Goal: Transaction & Acquisition: Subscribe to service/newsletter

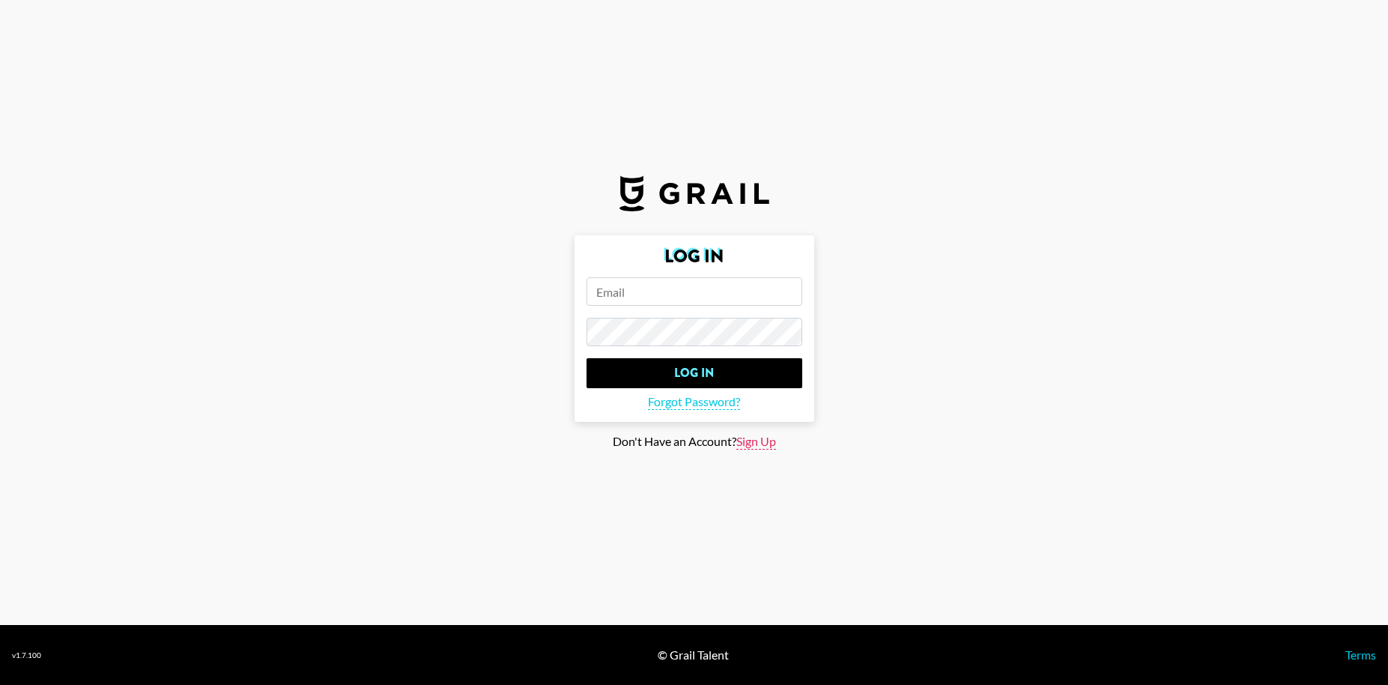
click at [755, 447] on span "Sign Up" at bounding box center [757, 442] width 40 height 16
type input "Sign Up"
click at [717, 307] on form "Sign Up Sign Up" at bounding box center [695, 317] width 240 height 165
click at [706, 294] on input "email" at bounding box center [695, 291] width 216 height 28
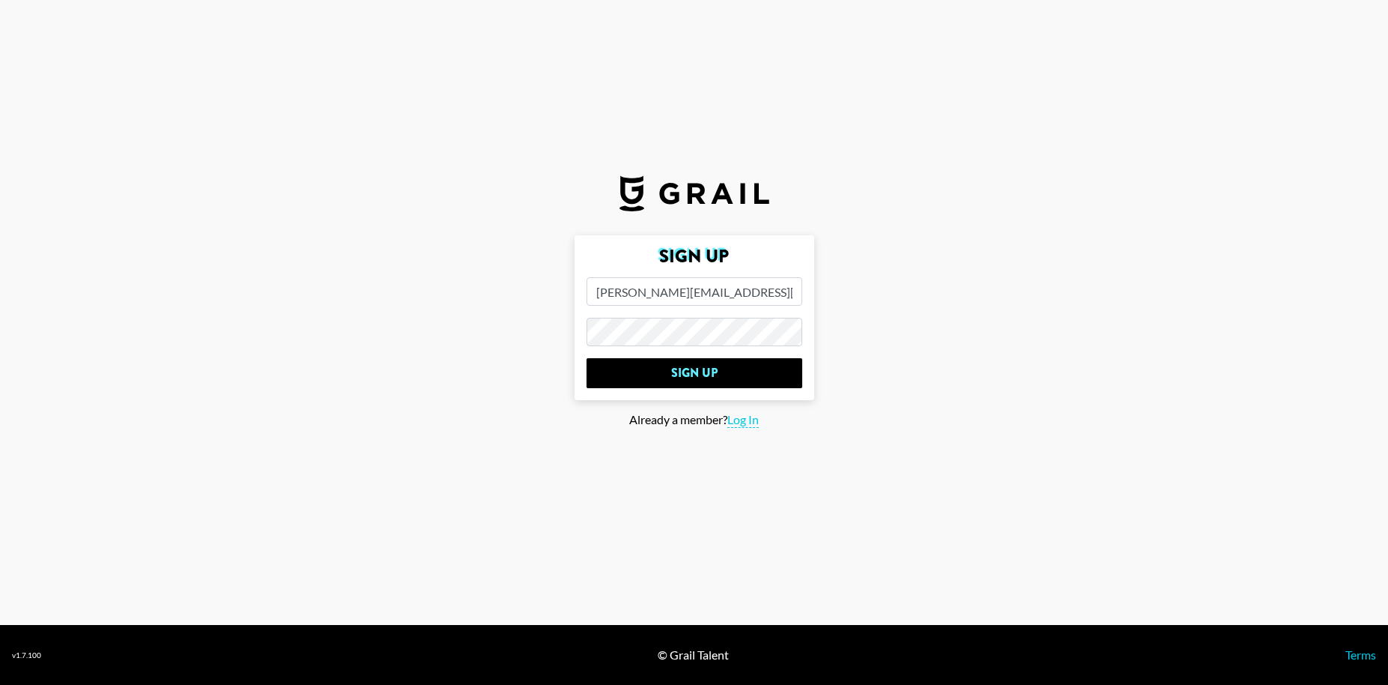
type input "[PERSON_NAME][EMAIL_ADDRESS][DOMAIN_NAME]"
drag, startPoint x: 690, startPoint y: 348, endPoint x: 565, endPoint y: 329, distance: 126.5
click at [567, 330] on main "Sign Up [PERSON_NAME][EMAIL_ADDRESS][DOMAIN_NAME] Sign Up Already a member? Log…" at bounding box center [694, 342] width 1364 height 214
click at [587, 358] on input "Sign Up" at bounding box center [695, 373] width 216 height 30
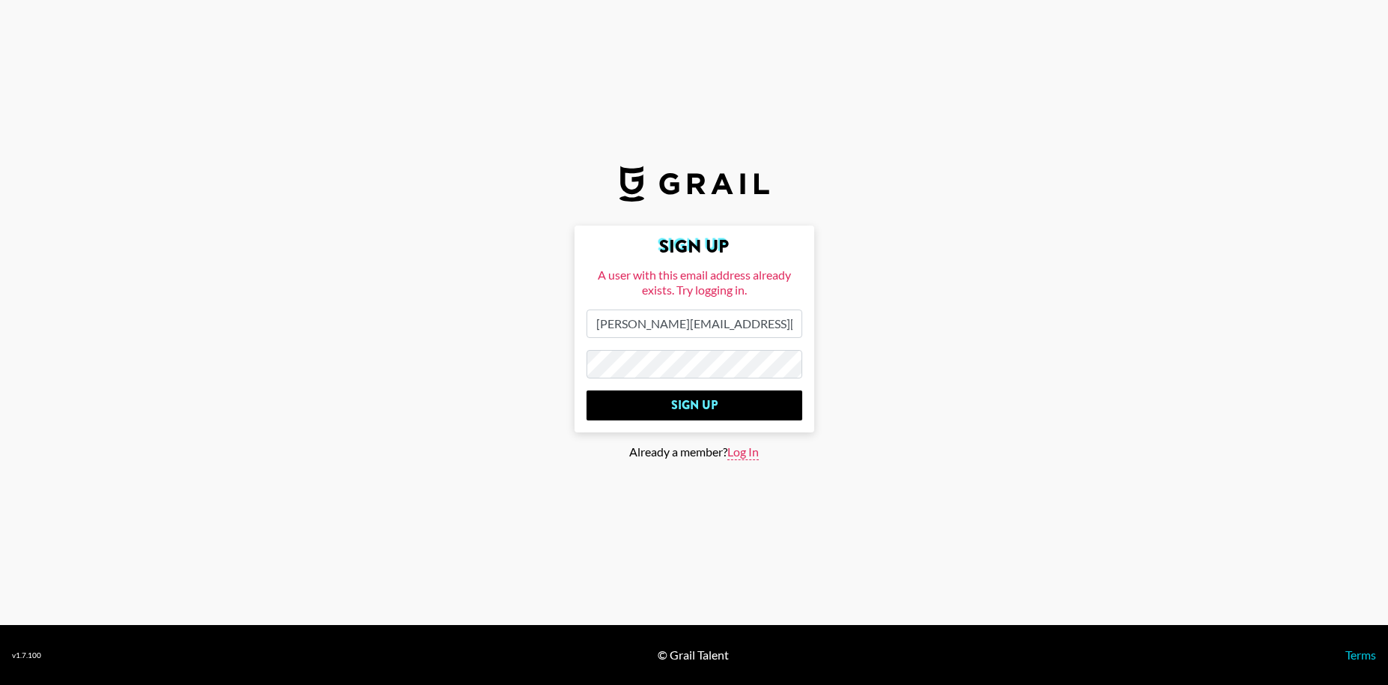
click at [746, 451] on span "Log In" at bounding box center [743, 452] width 31 height 16
type input "Log In"
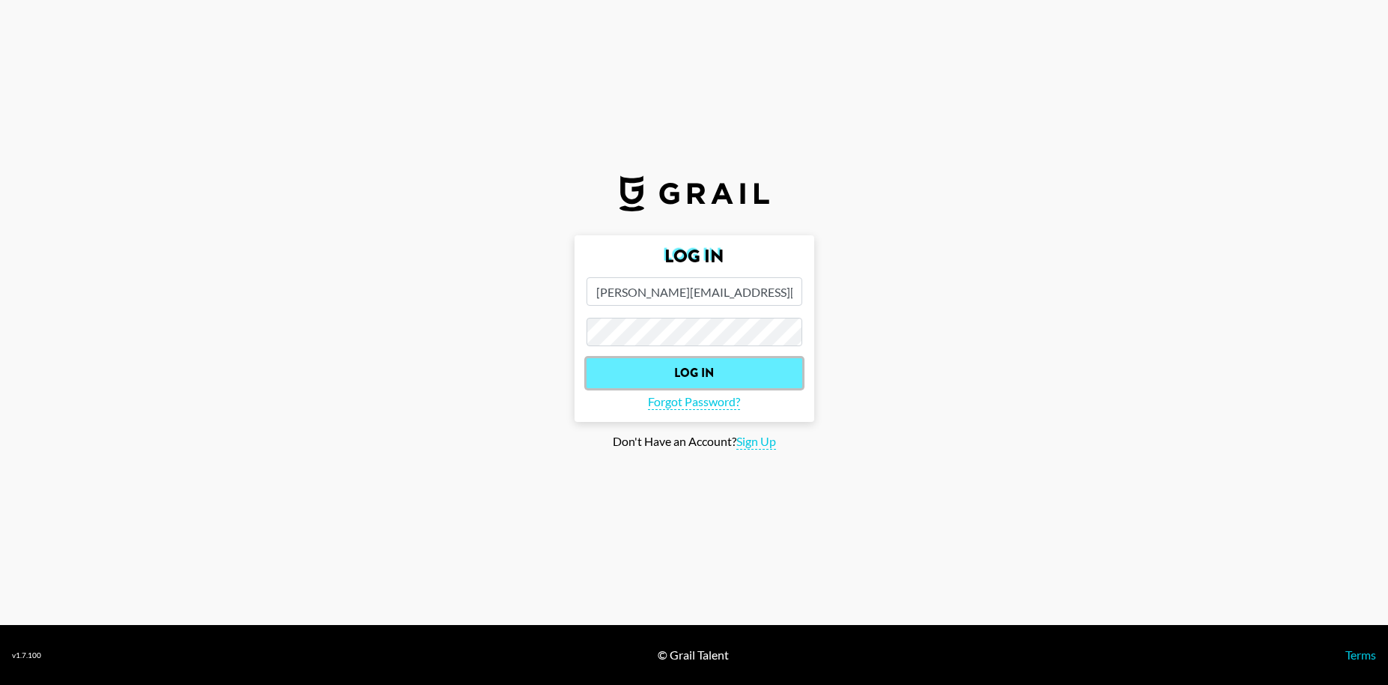
click at [720, 371] on input "Log In" at bounding box center [695, 373] width 216 height 30
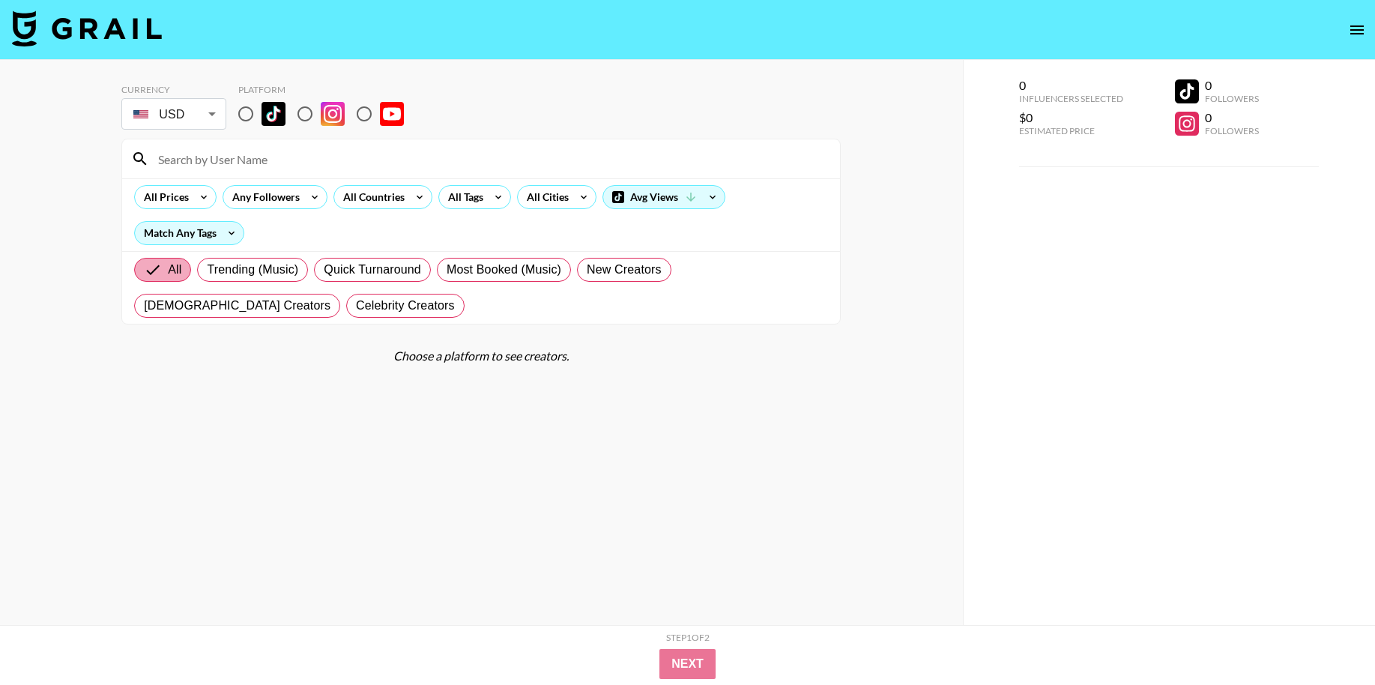
click at [153, 269] on input "All" at bounding box center [156, 270] width 24 height 18
click at [261, 115] on img at bounding box center [273, 114] width 24 height 24
click at [261, 115] on input "radio" at bounding box center [245, 113] width 31 height 31
radio input "true"
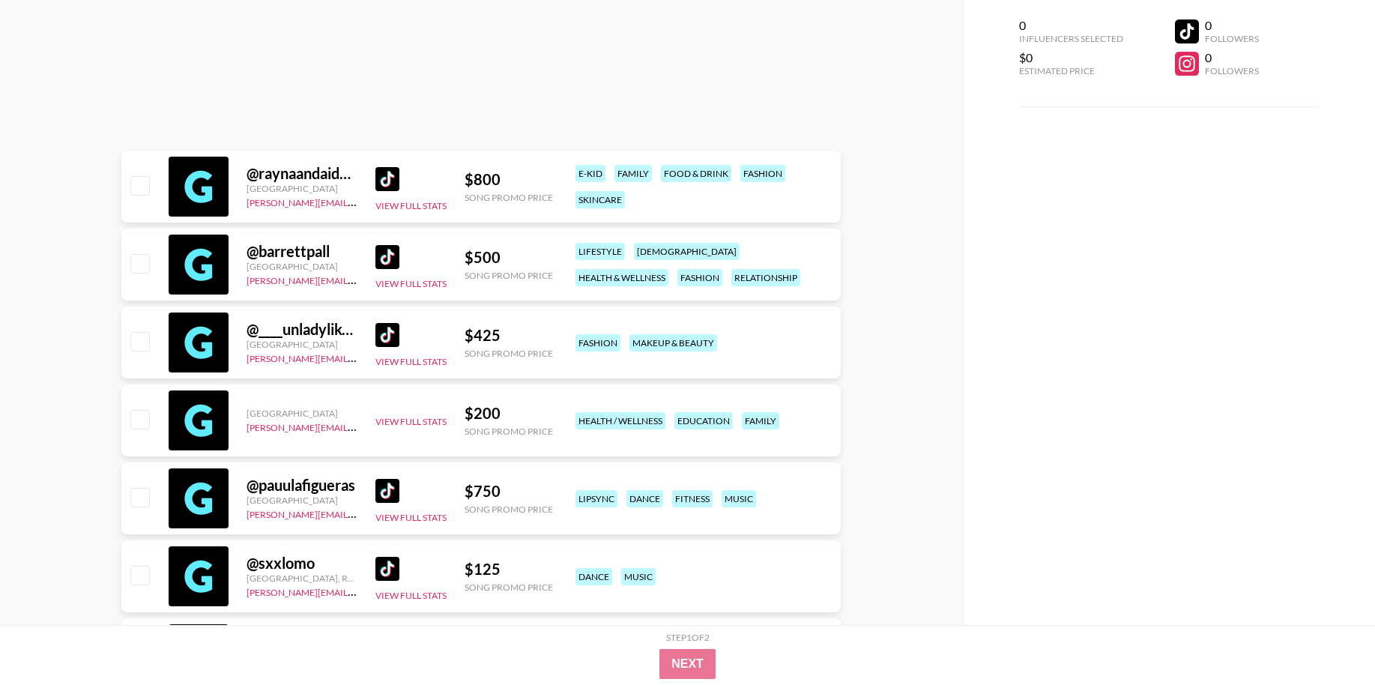
scroll to position [518152, 0]
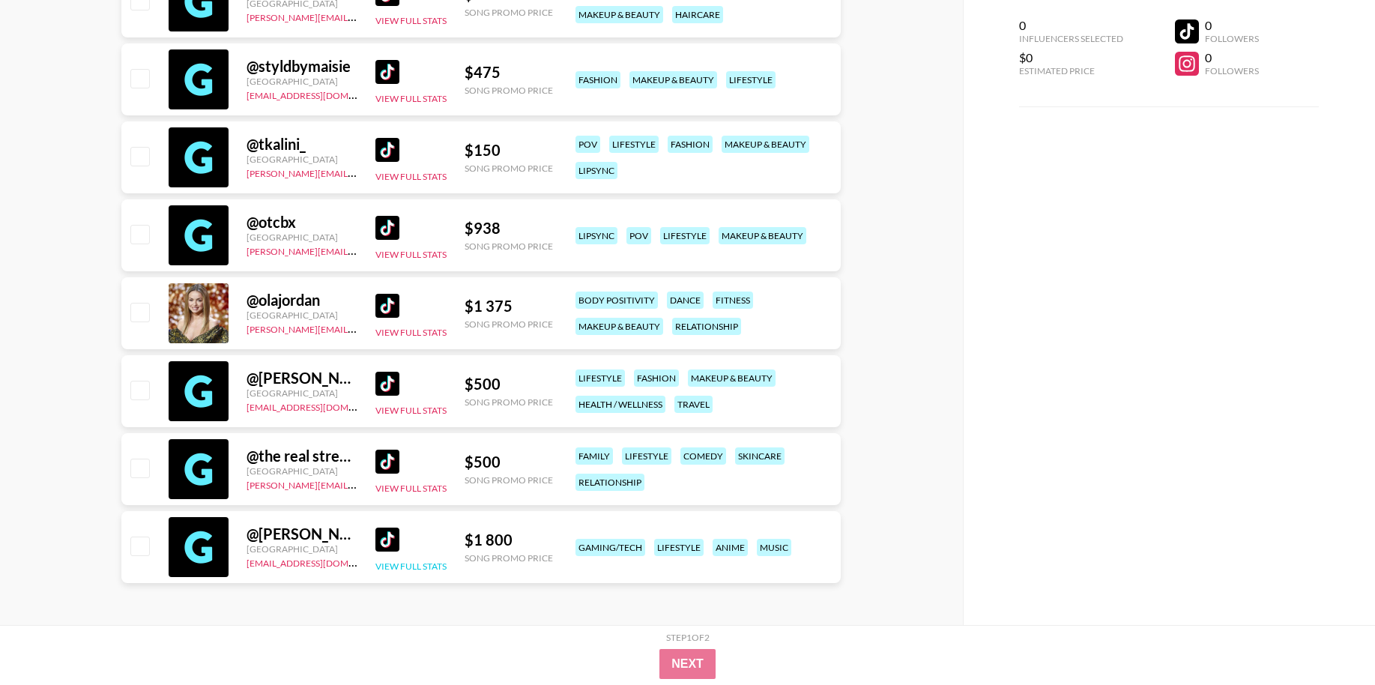
click at [408, 566] on button "View Full Stats" at bounding box center [410, 565] width 71 height 11
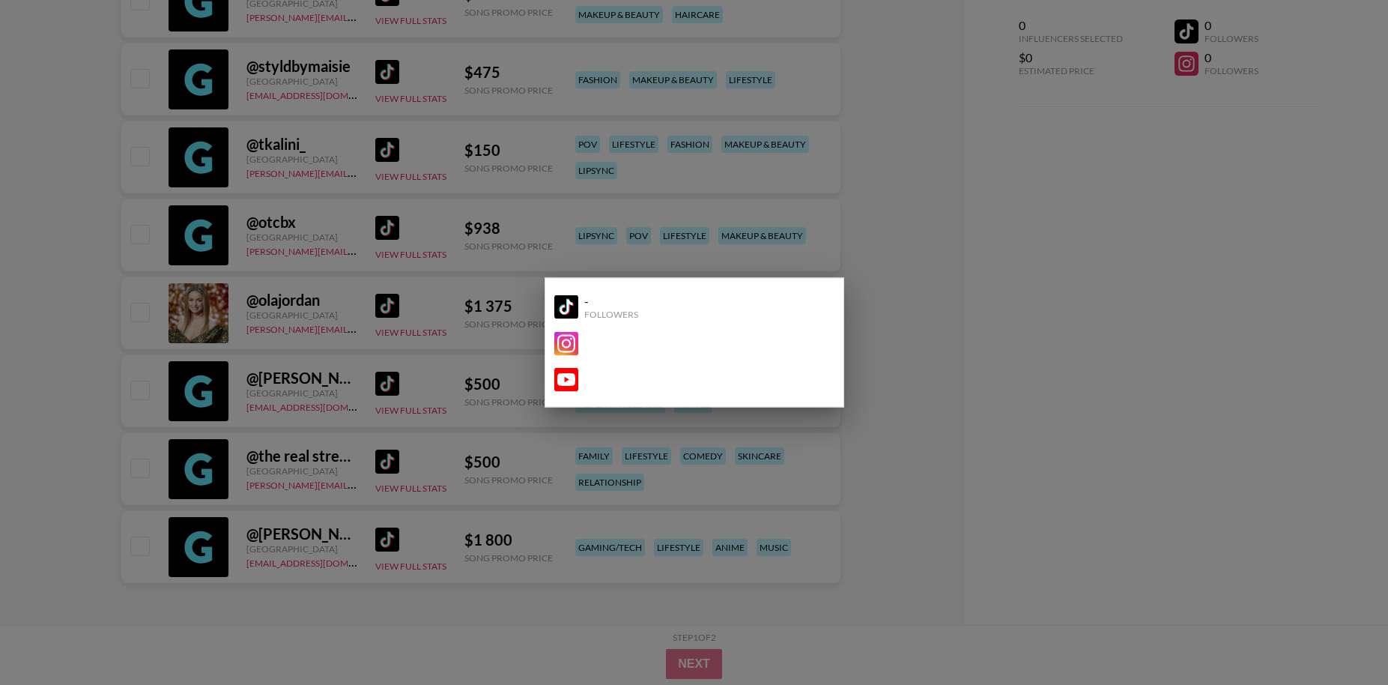
click at [566, 304] on img at bounding box center [566, 306] width 24 height 24
click at [1065, 214] on div at bounding box center [694, 342] width 1388 height 685
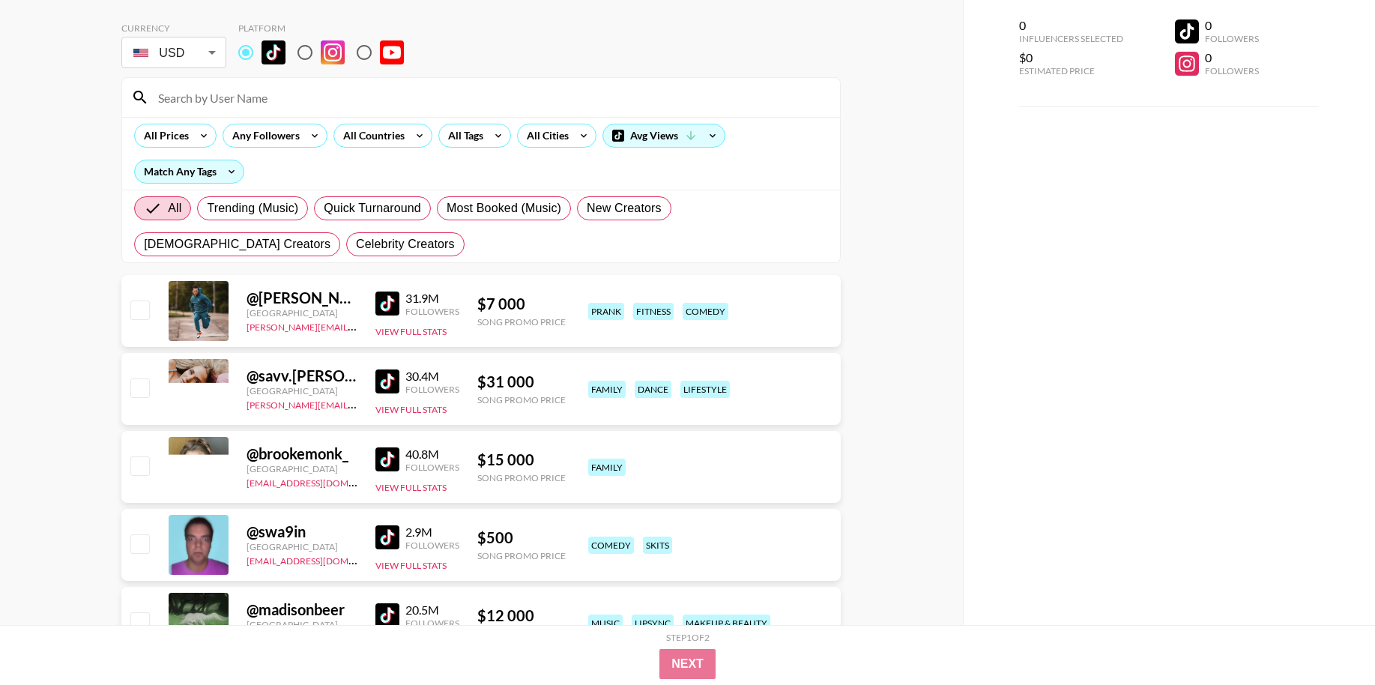
scroll to position [94, 0]
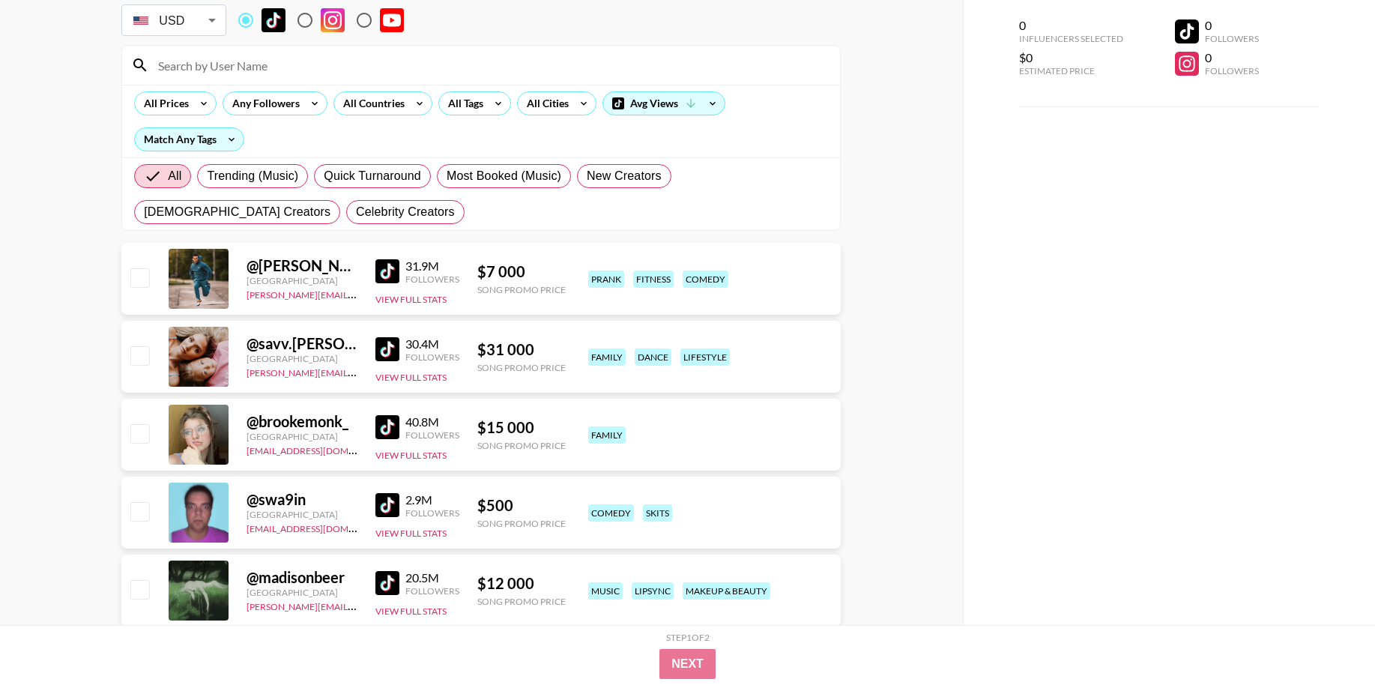
drag, startPoint x: 83, startPoint y: 249, endPoint x: 83, endPoint y: 101, distance: 147.6
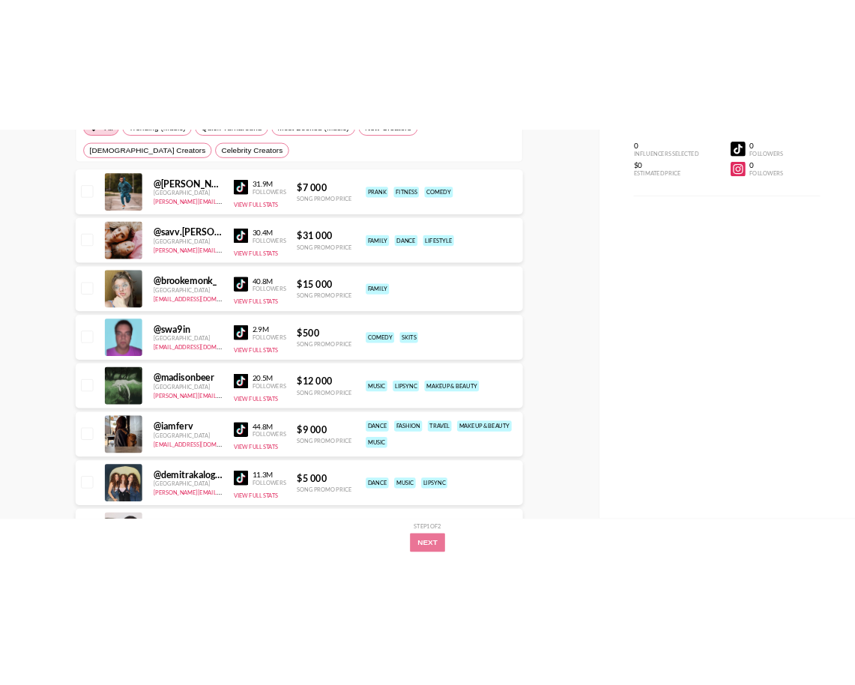
scroll to position [281, 0]
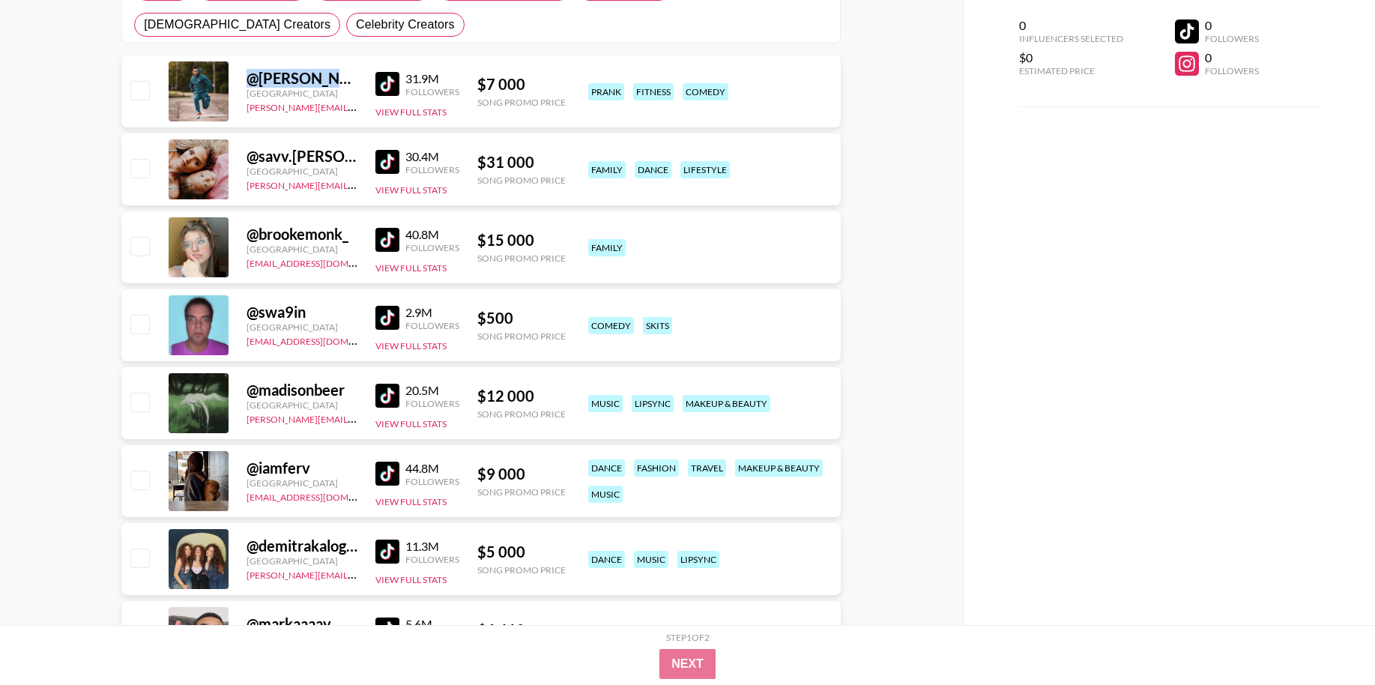
drag, startPoint x: 244, startPoint y: 79, endPoint x: 345, endPoint y: 82, distance: 101.9
click at [345, 82] on div "@ [PERSON_NAME].[PERSON_NAME] [GEOGRAPHIC_DATA] [PERSON_NAME][EMAIL_ADDRESS][DO…" at bounding box center [480, 91] width 719 height 72
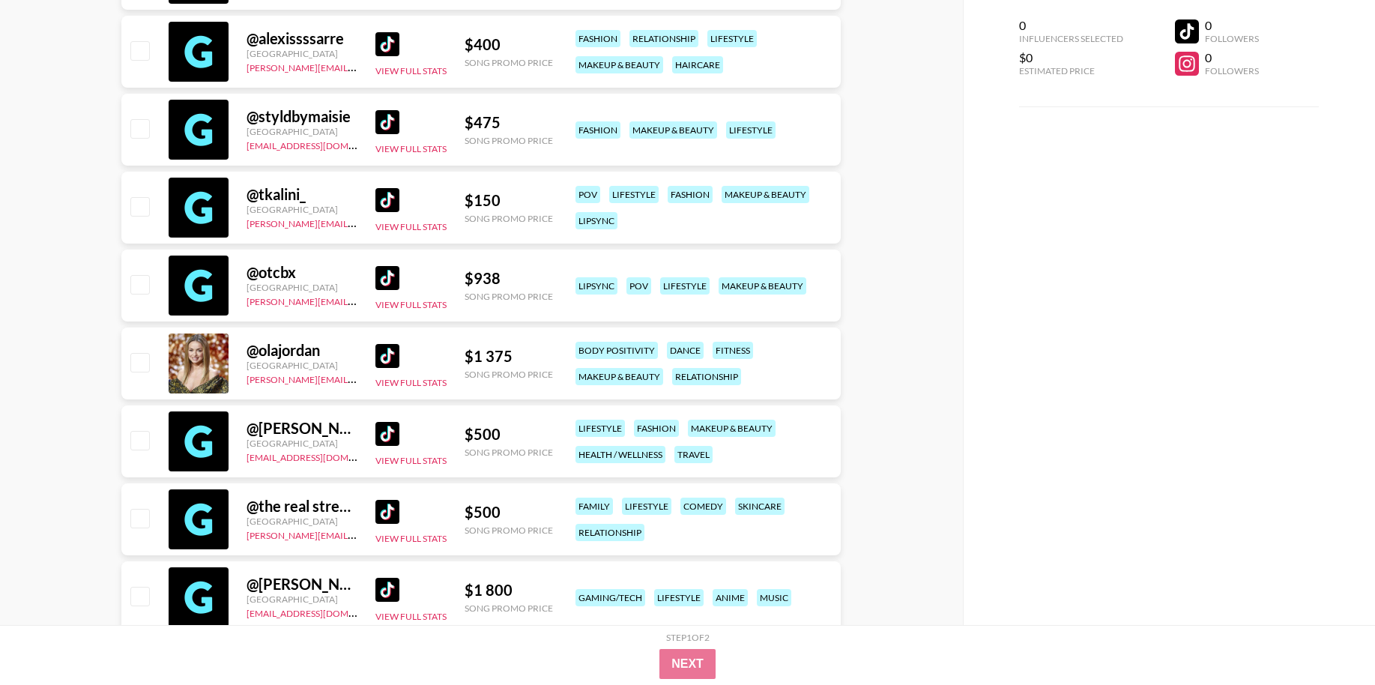
scroll to position [392647, 0]
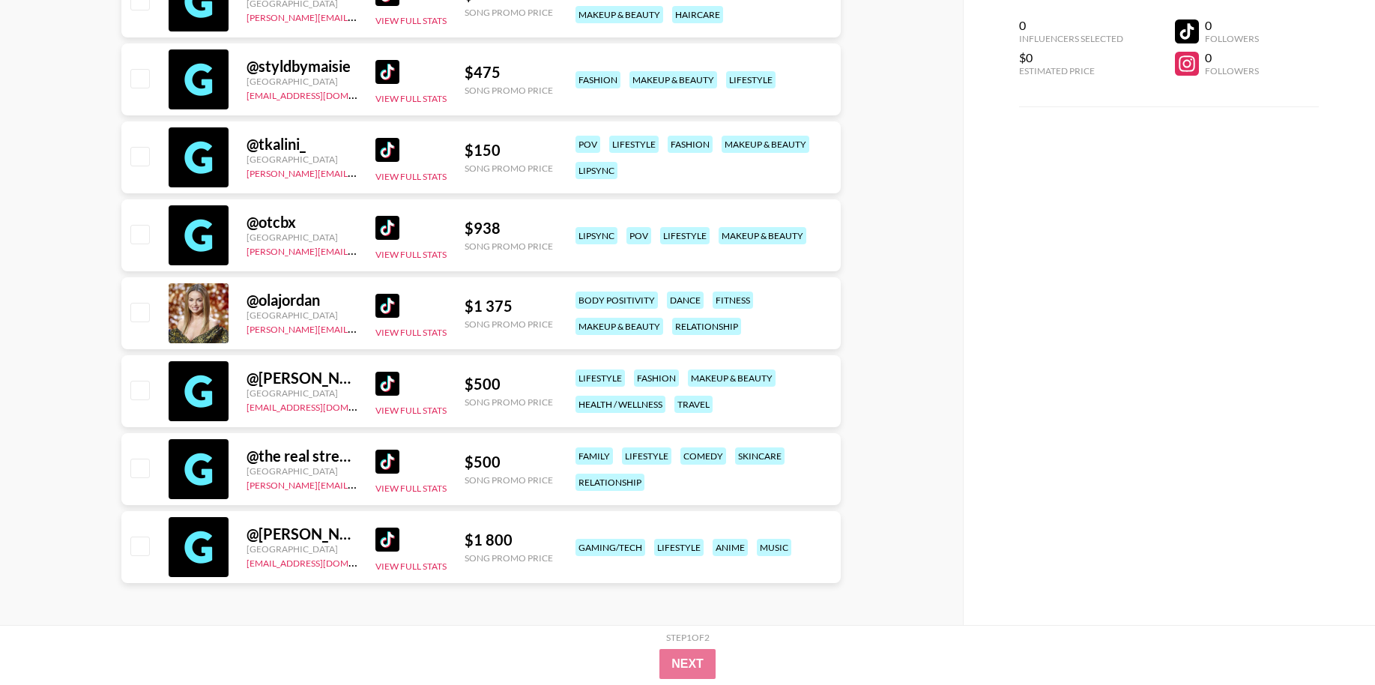
click at [1220, 229] on div "0 Influencers Selected $0 Estimated Price 0 Followers 0 Followers" at bounding box center [1169, 312] width 413 height 625
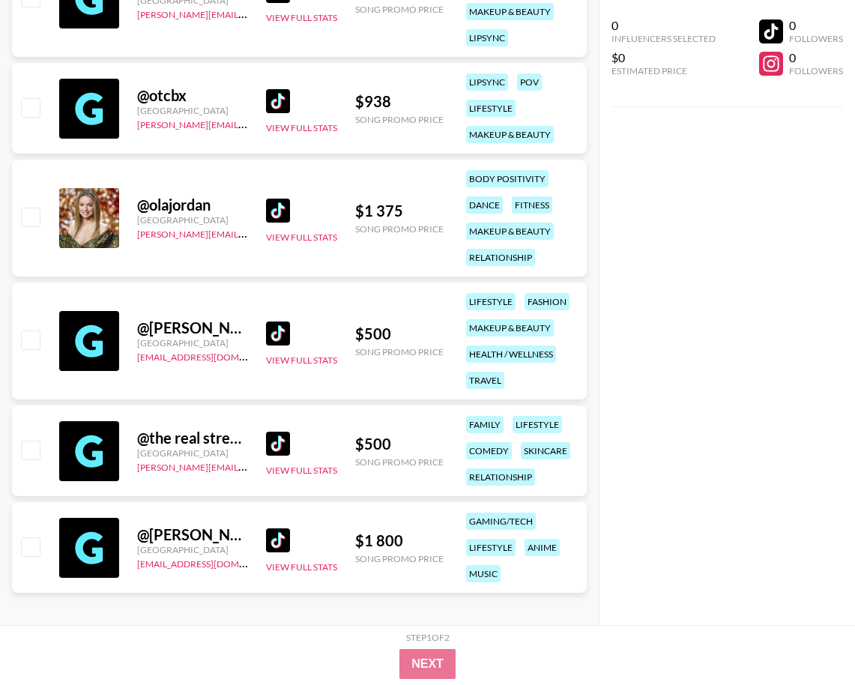
scroll to position [389779, 0]
